Goal: Find specific page/section: Find specific page/section

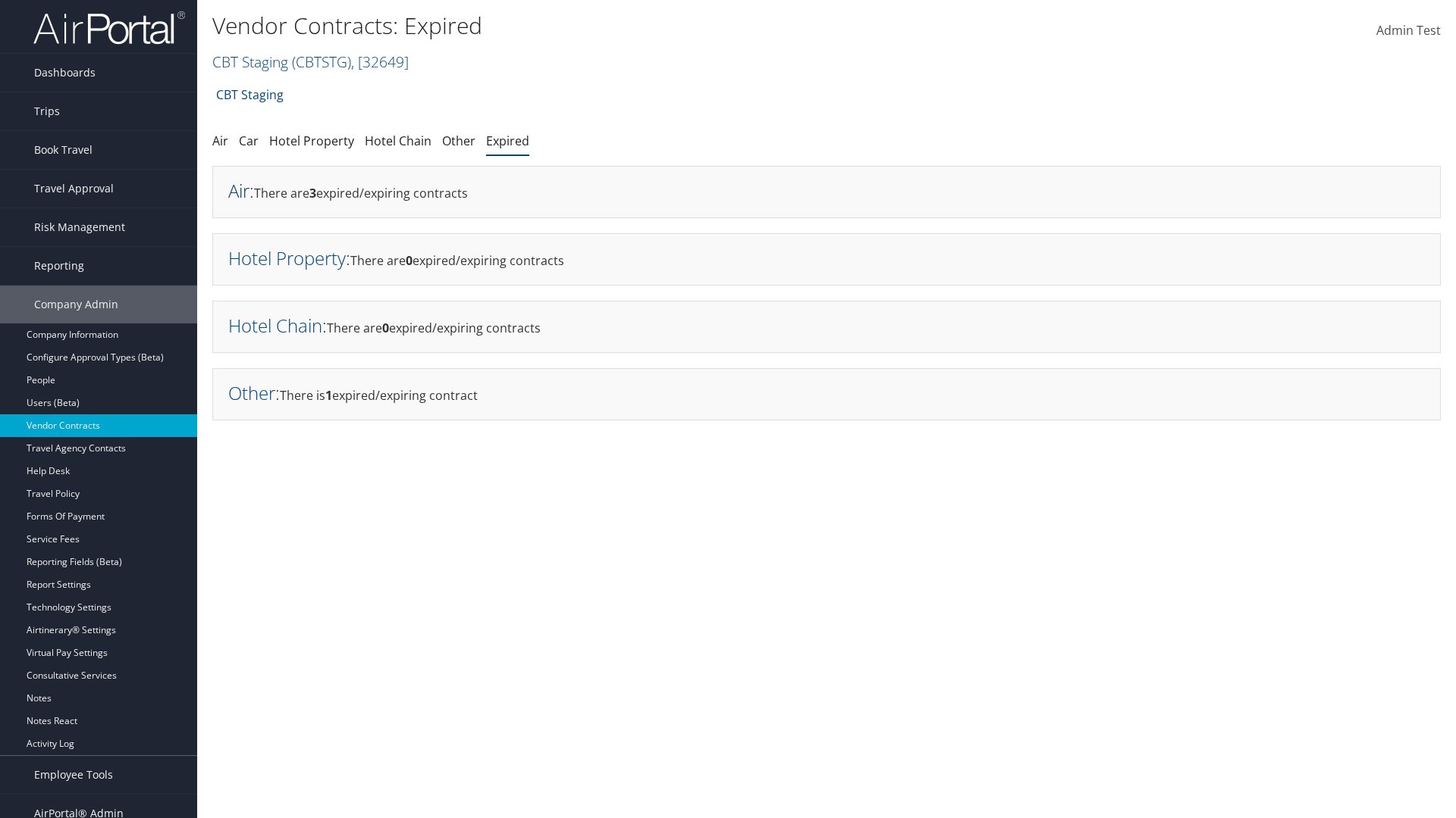
click at [239, 190] on link "Air" at bounding box center [239, 190] width 21 height 25
click at [287, 258] on link "Hotel Property" at bounding box center [288, 258] width 118 height 25
click at [276, 325] on link "Hotel Chain" at bounding box center [276, 325] width 94 height 25
